Goal: Navigation & Orientation: Understand site structure

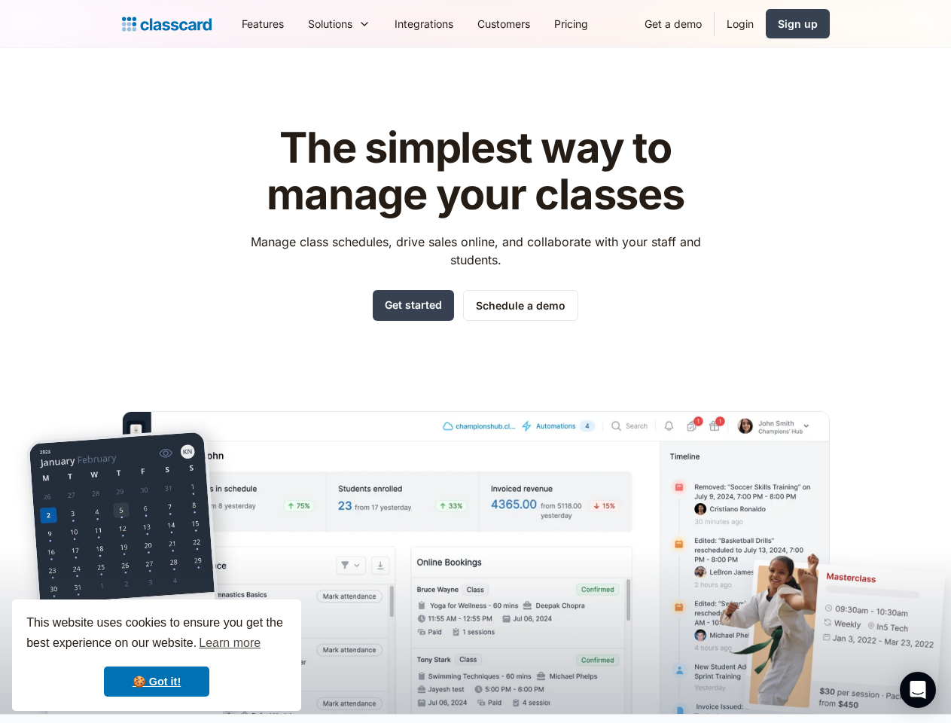
click at [475, 362] on div "The simplest way to manage your classes Manage class schedules, drive sales onl…" at bounding box center [476, 407] width 708 height 613
click at [157, 655] on div "This website uses cookies to ensure you get the best experience on our website.…" at bounding box center [156, 655] width 289 height 111
click at [530, 23] on nav "Features Resources Blog The latest industry news, updates and info. Customer st…" at bounding box center [530, 24] width 600 height 34
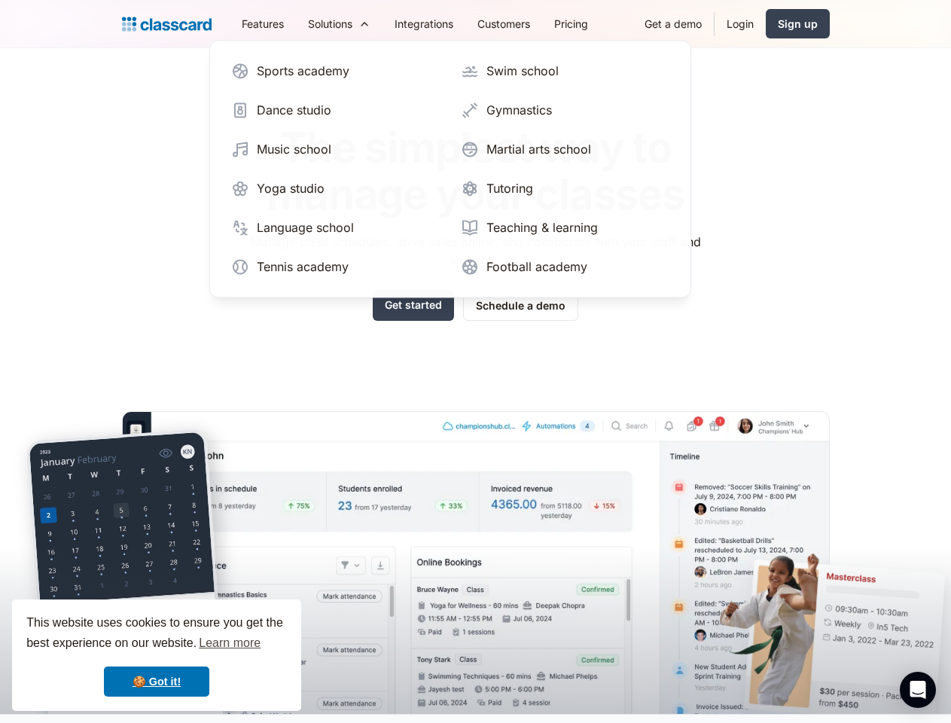
click at [308, 23] on div "Solutions" at bounding box center [330, 24] width 44 height 16
click at [918, 690] on icon "Open Intercom Messenger" at bounding box center [919, 690] width 16 height 18
